Goal: Find specific page/section: Find specific page/section

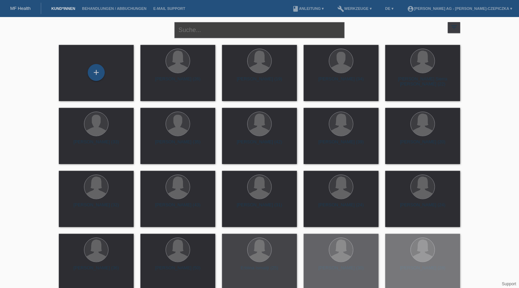
click at [240, 29] on input "text" at bounding box center [259, 30] width 170 height 16
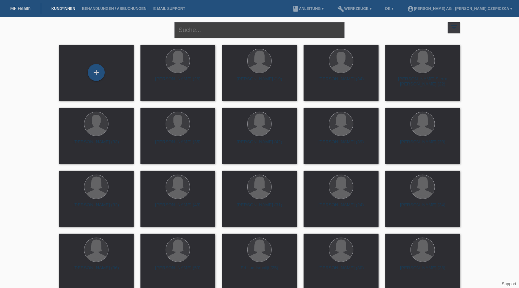
click at [209, 27] on input "text" at bounding box center [259, 30] width 170 height 16
type input "kras"
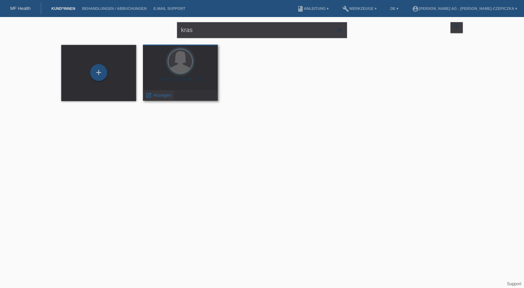
click at [157, 96] on span "Anzeigen" at bounding box center [162, 94] width 18 height 5
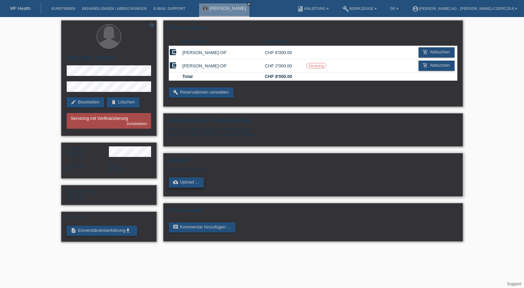
click at [186, 185] on link "cloud_upload Upload ..." at bounding box center [186, 182] width 35 height 10
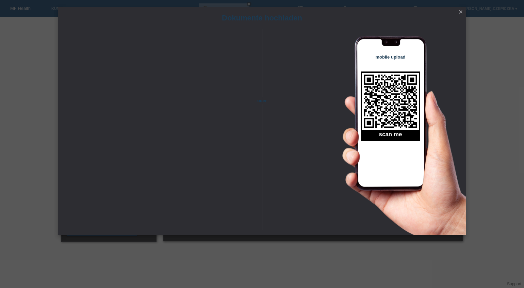
click at [462, 11] on icon "close" at bounding box center [460, 11] width 5 height 5
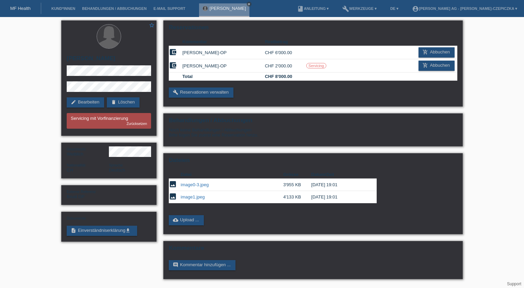
click at [250, 3] on icon "close" at bounding box center [248, 3] width 3 height 3
